Goal: Task Accomplishment & Management: Use online tool/utility

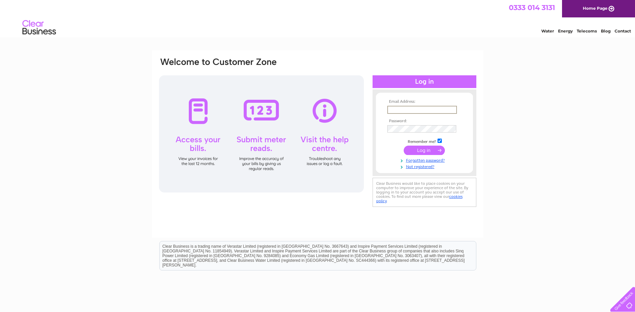
click at [401, 109] on input "text" at bounding box center [422, 110] width 70 height 8
type input "accounts@rootsfruitsandflowers.com"
click at [441, 140] on input "checkbox" at bounding box center [439, 141] width 4 height 4
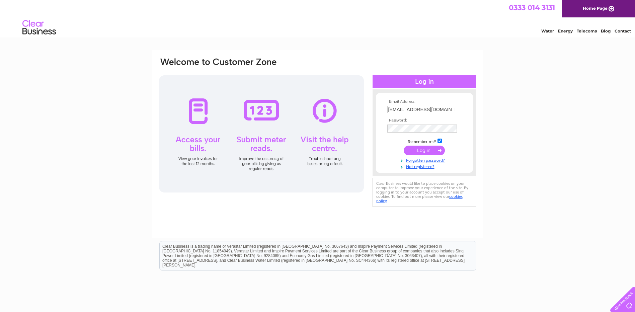
checkbox input "false"
click at [422, 151] on input "submit" at bounding box center [424, 149] width 41 height 9
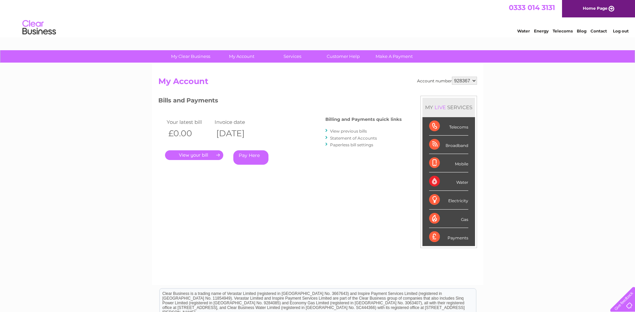
click at [475, 80] on select "928367 935113 935114 935115" at bounding box center [464, 81] width 25 height 8
select select "935113"
click at [452, 77] on select "928367 935113 935114 935115" at bounding box center [464, 81] width 25 height 8
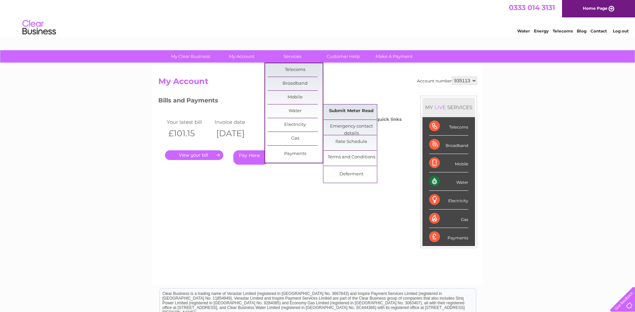
click at [349, 111] on link "Submit Meter Read" at bounding box center [351, 110] width 55 height 13
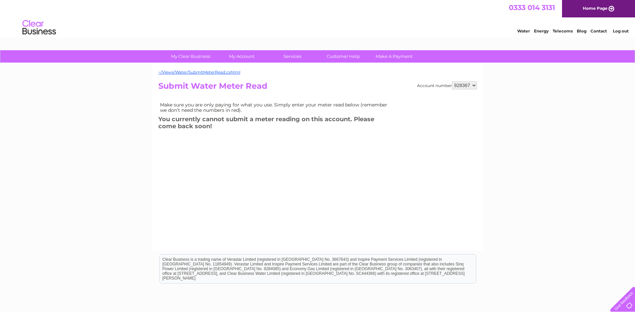
click at [474, 83] on select "928367 935113 935114 935115" at bounding box center [464, 85] width 25 height 8
select select "935113"
click at [452, 81] on select "928367 935113 935114 935115" at bounding box center [464, 85] width 25 height 8
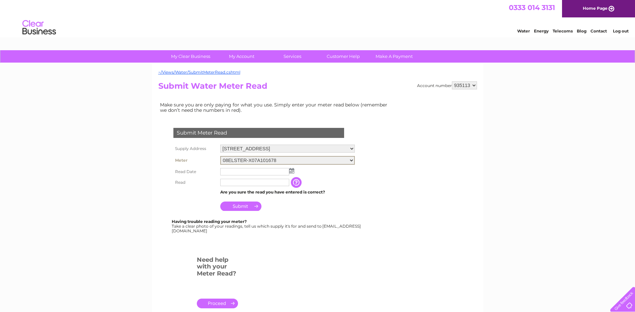
click at [351, 160] on select "08ELSTER-X07A101678" at bounding box center [287, 160] width 135 height 9
click at [290, 171] on img at bounding box center [291, 170] width 5 height 5
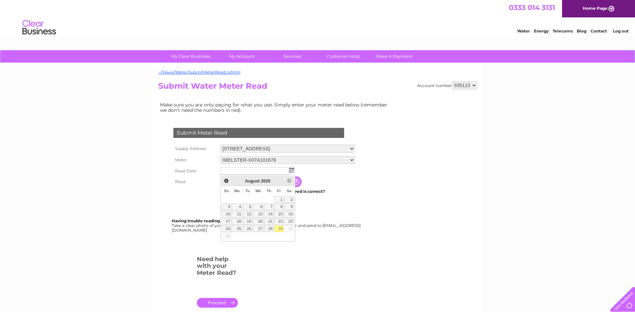
click at [277, 228] on link "29" at bounding box center [278, 229] width 9 height 7
type input "2025/08/29"
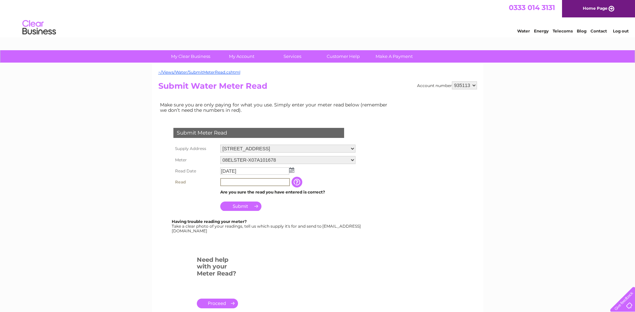
click at [256, 183] on input "text" at bounding box center [255, 182] width 70 height 8
type input "4117"
click at [246, 208] on input "Submit" at bounding box center [240, 205] width 41 height 9
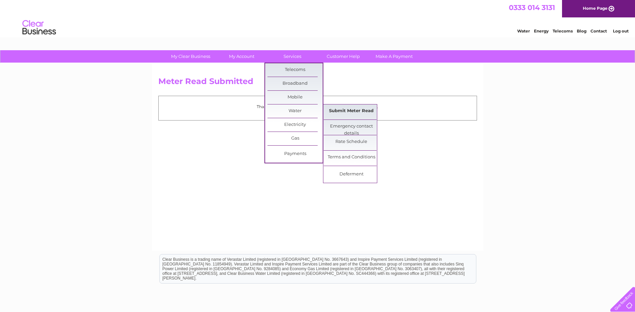
click at [348, 111] on link "Submit Meter Read" at bounding box center [351, 110] width 55 height 13
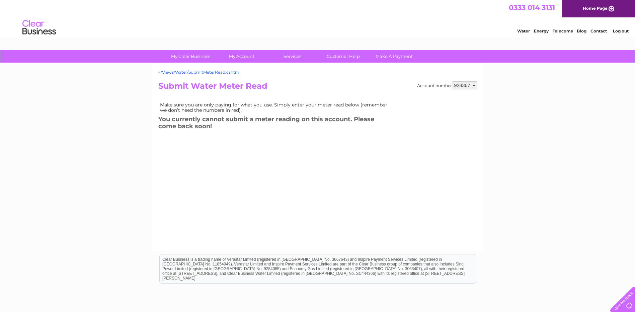
click at [474, 84] on select "928367 935113 935114 935115" at bounding box center [464, 85] width 25 height 8
select select "935114"
click at [452, 81] on select "928367 935113 935114 935115" at bounding box center [464, 85] width 25 height 8
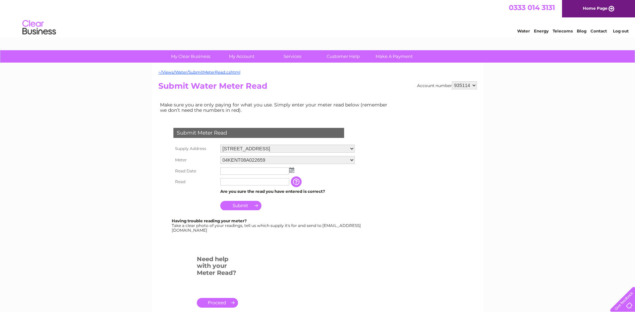
click at [352, 160] on select "04KENT08A022659 06ELSTER07A204508 08ELSTER-X21T031437" at bounding box center [287, 160] width 135 height 8
click at [383, 158] on form "Submit Meter Read Supply Address 455 Great Western Road, Glasgow, Lanarkshire, …" at bounding box center [275, 220] width 234 height 213
click at [252, 172] on input "text" at bounding box center [255, 171] width 70 height 8
click at [292, 169] on img at bounding box center [292, 170] width 5 height 5
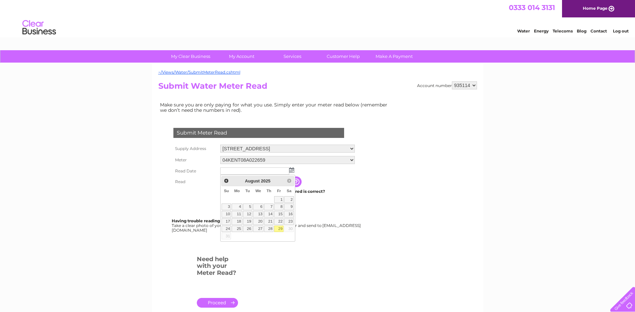
click at [279, 226] on link "29" at bounding box center [278, 229] width 9 height 7
type input "2025/08/29"
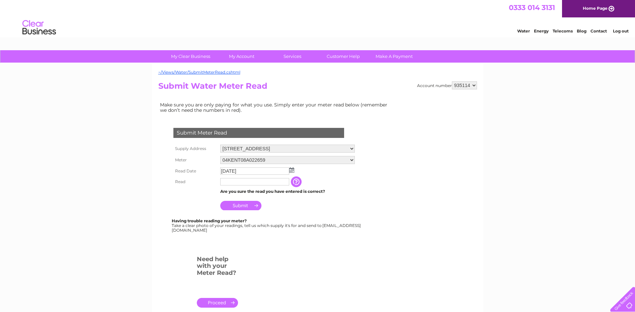
click at [252, 182] on input "text" at bounding box center [254, 181] width 69 height 7
type input "1294"
click at [242, 207] on input "Submit" at bounding box center [240, 205] width 41 height 9
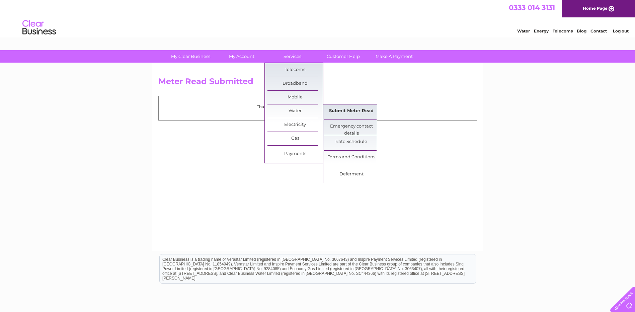
click at [341, 110] on link "Submit Meter Read" at bounding box center [351, 110] width 55 height 13
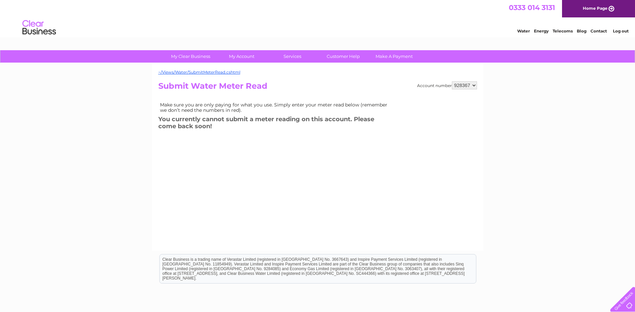
click at [478, 84] on div "~/Views/Water/SubmitMeterRead.cshtml Account number 928367 935113 935114 935115…" at bounding box center [317, 156] width 331 height 187
click at [475, 84] on select "928367 935113 935114 935115" at bounding box center [464, 85] width 25 height 8
select select "935114"
click at [452, 81] on select "928367 935113 935114 935115" at bounding box center [464, 85] width 25 height 8
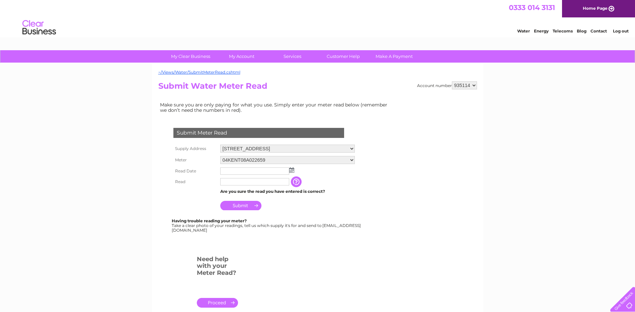
click at [351, 161] on select "04KENT08A022659 [US_VEHICLE_IDENTIFICATION_NUMBER] 08ELSTER-X21T031437" at bounding box center [287, 160] width 135 height 8
select select "407809"
click at [220, 156] on select "04KENT08A022659 [US_VEHICLE_IDENTIFICATION_NUMBER] 08ELSTER-X21T031437" at bounding box center [287, 160] width 135 height 9
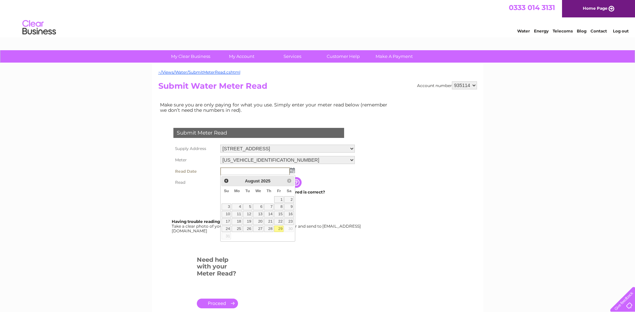
click at [278, 230] on link "29" at bounding box center [278, 229] width 9 height 7
type input "2025/08/29"
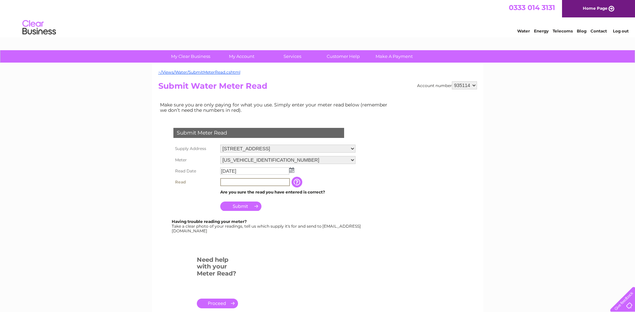
click at [260, 180] on input "text" at bounding box center [255, 182] width 70 height 8
type input "5414"
click at [247, 205] on input "Submit" at bounding box center [240, 205] width 41 height 9
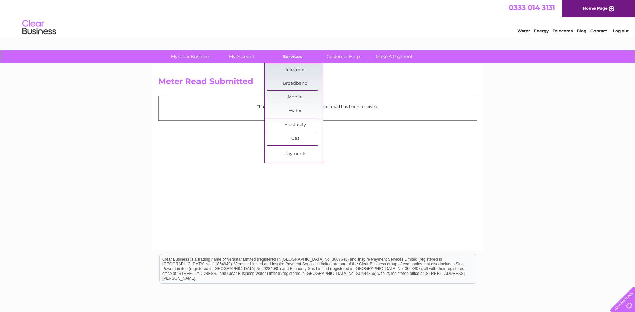
click at [294, 58] on link "Services" at bounding box center [292, 56] width 55 height 12
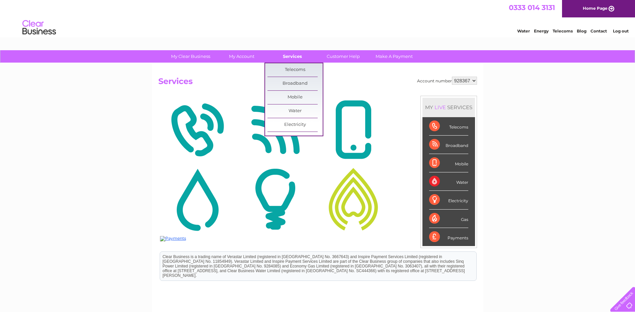
click at [291, 55] on link "Services" at bounding box center [292, 56] width 55 height 12
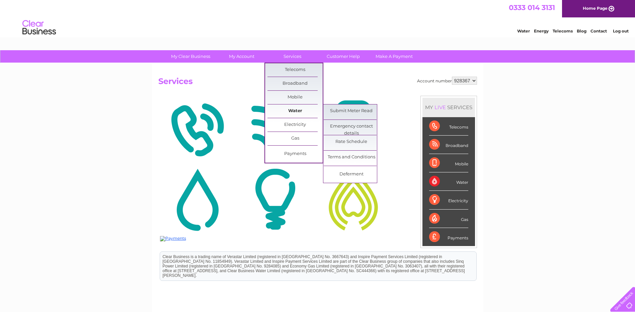
click at [293, 110] on link "Water" at bounding box center [294, 110] width 55 height 13
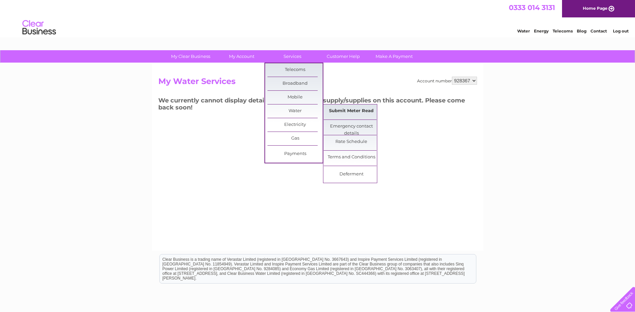
click at [346, 112] on link "Submit Meter Read" at bounding box center [351, 110] width 55 height 13
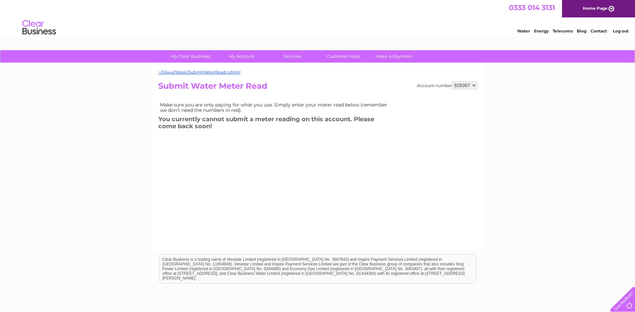
click at [474, 86] on select "928367 935113 935114 935115" at bounding box center [464, 85] width 25 height 8
select select "935114"
click at [452, 81] on select "928367 935113 935114 935115" at bounding box center [464, 85] width 25 height 8
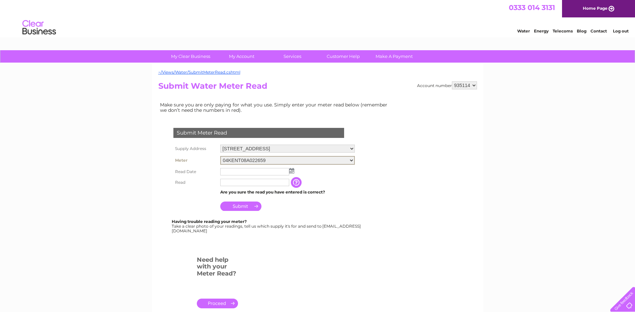
click at [352, 161] on select "04KENT08A022659 06ELSTER07A204508 08ELSTER-X21T031437" at bounding box center [287, 160] width 135 height 9
select select "407810"
click at [220, 156] on select "04KENT08A022659 06ELSTER07A204508 08ELSTER-X21T031437" at bounding box center [287, 160] width 135 height 9
click at [292, 172] on img at bounding box center [291, 169] width 5 height 5
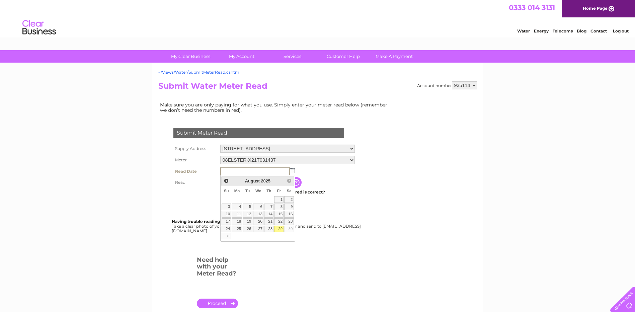
click at [278, 226] on link "29" at bounding box center [278, 229] width 9 height 7
type input "2025/08/29"
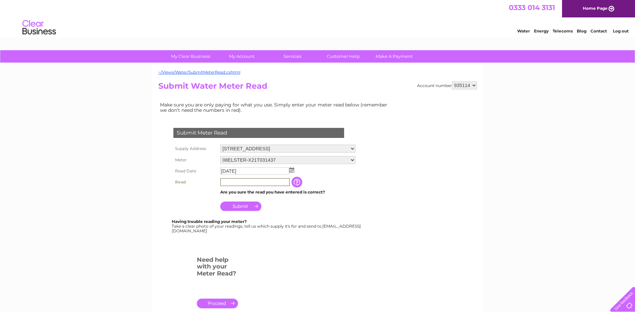
click at [257, 181] on input "text" at bounding box center [255, 182] width 70 height 8
type input "1836"
click at [250, 208] on input "Submit" at bounding box center [240, 205] width 41 height 9
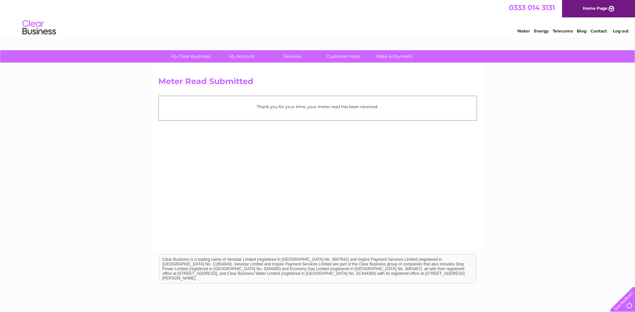
click at [621, 31] on link "Log out" at bounding box center [621, 30] width 16 height 5
